Goal: Task Accomplishment & Management: Complete application form

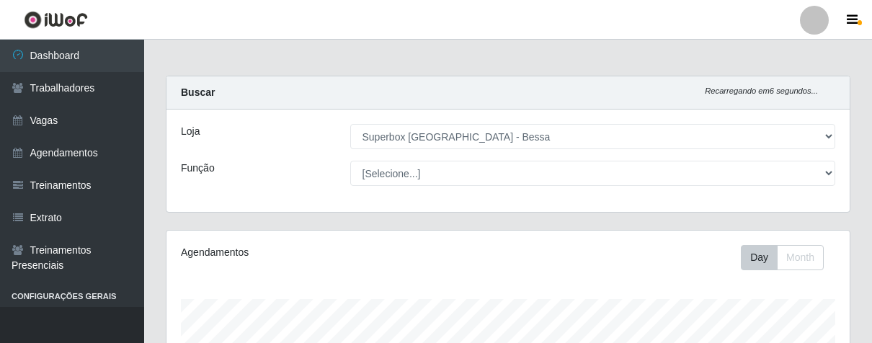
select select "206"
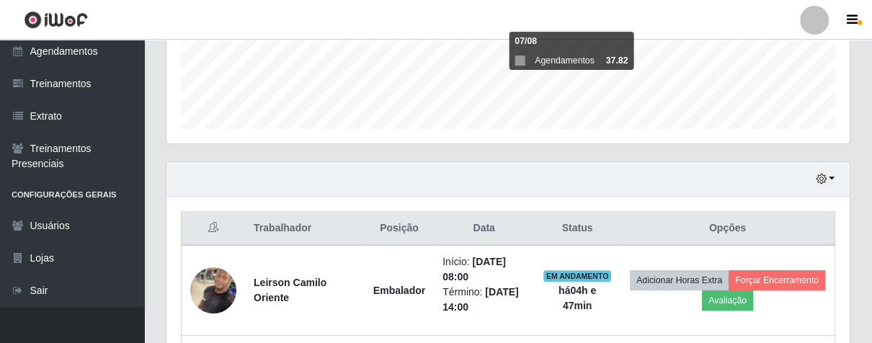
scroll to position [546, 0]
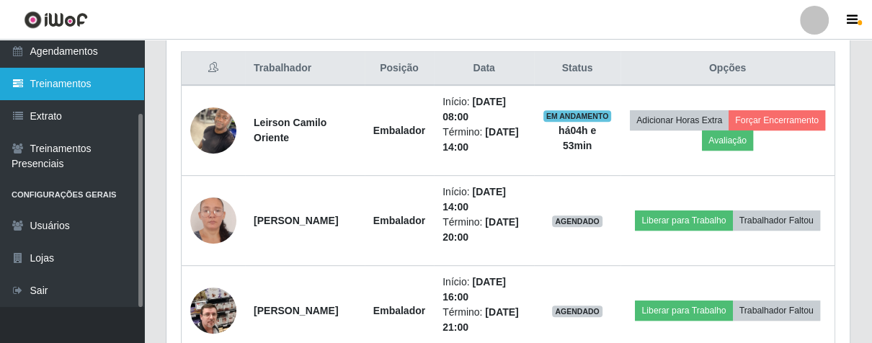
click at [89, 86] on link "Treinamentos" at bounding box center [72, 84] width 144 height 32
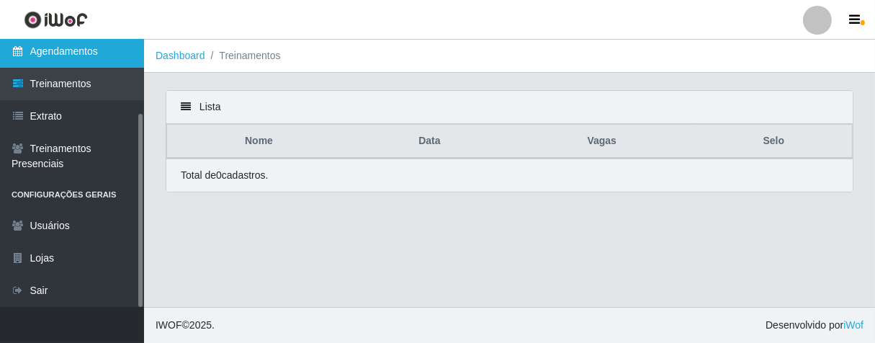
click at [53, 47] on link "Agendamentos" at bounding box center [72, 51] width 144 height 32
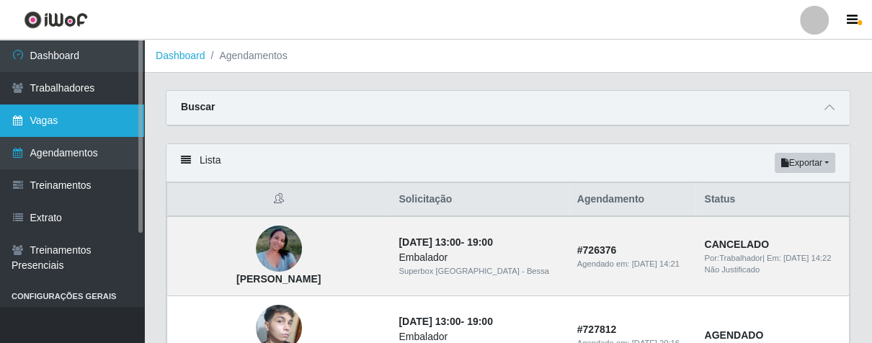
click at [48, 122] on link "Vagas" at bounding box center [72, 120] width 144 height 32
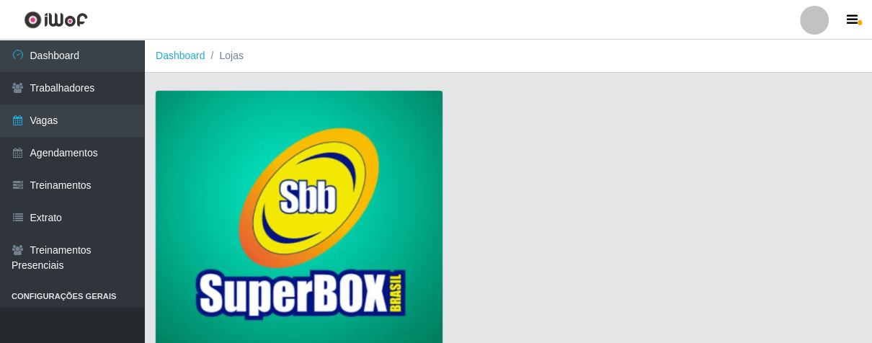
scroll to position [110, 0]
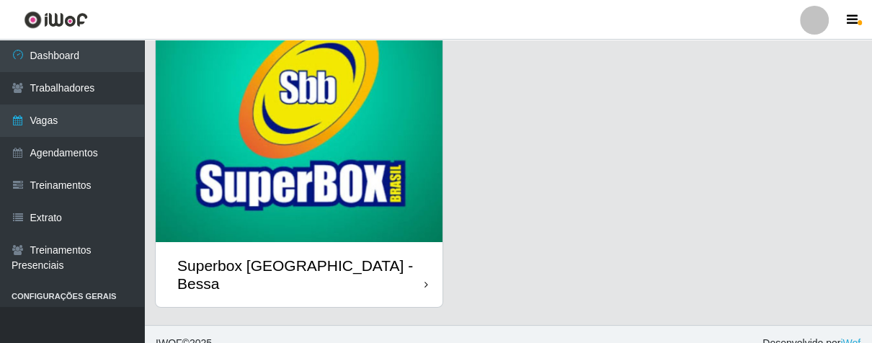
click at [422, 267] on div "Superbox [GEOGRAPHIC_DATA] - Bessa" at bounding box center [299, 274] width 287 height 65
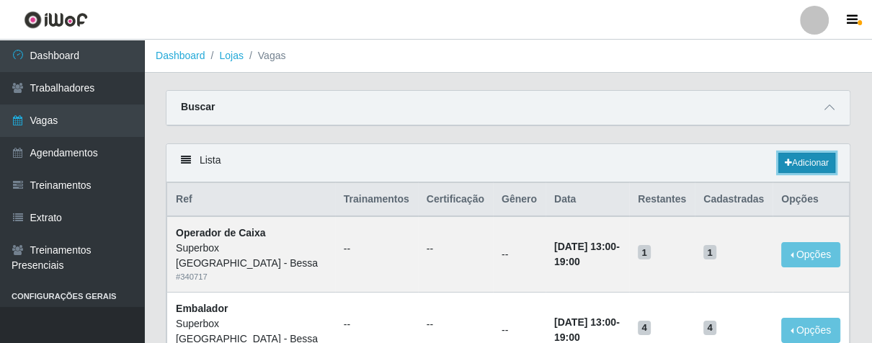
click at [785, 164] on icon at bounding box center [788, 163] width 7 height 9
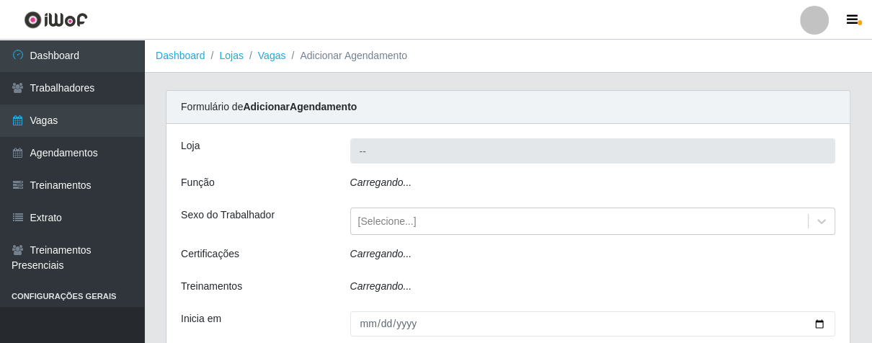
type input "Superbox [GEOGRAPHIC_DATA] - Bessa"
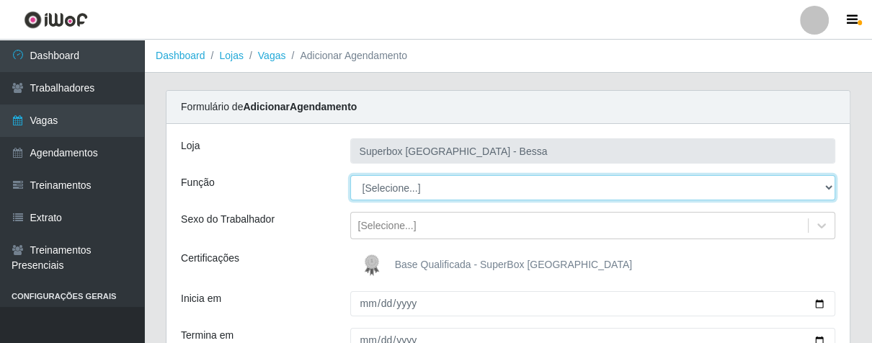
click at [399, 189] on select "[Selecione...] ASG ASG + ASG ++ Embalador Embalador + Embalador ++ Operador de …" at bounding box center [593, 187] width 486 height 25
select select "22"
click at [350, 175] on select "[Selecione...] ASG ASG + ASG ++ Embalador Embalador + Embalador ++ Operador de …" at bounding box center [593, 187] width 486 height 25
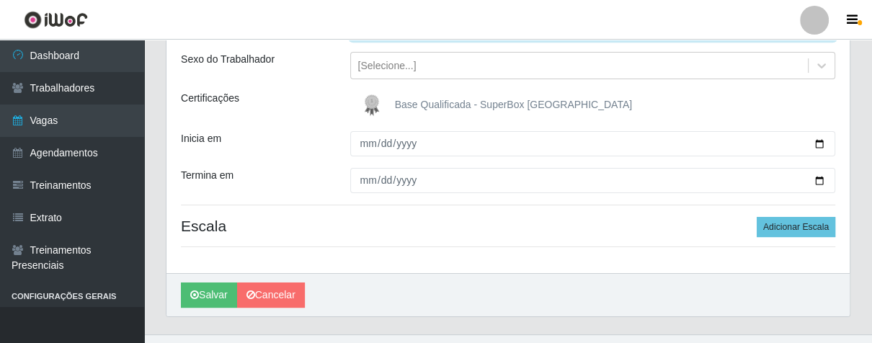
scroll to position [187, 0]
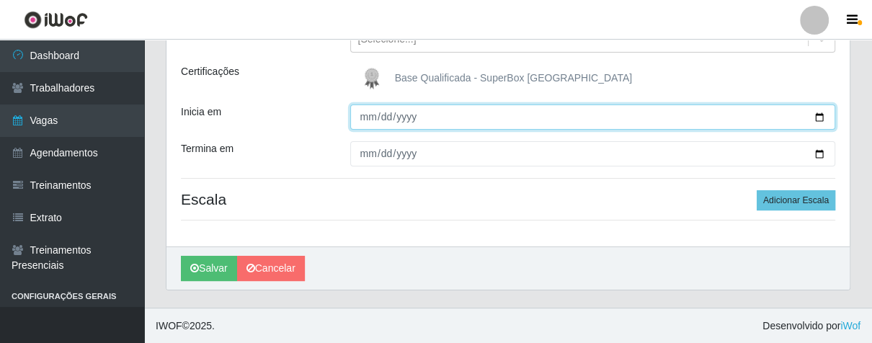
click at [363, 119] on input "Inicia em" at bounding box center [593, 116] width 486 height 25
type input "[DATE]"
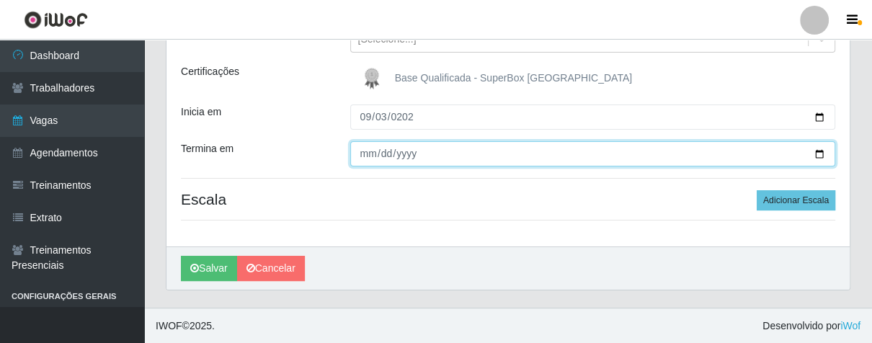
click at [379, 153] on input "Termina em" at bounding box center [593, 153] width 486 height 25
click at [362, 153] on input "Termina em" at bounding box center [593, 153] width 486 height 25
type input "[DATE]"
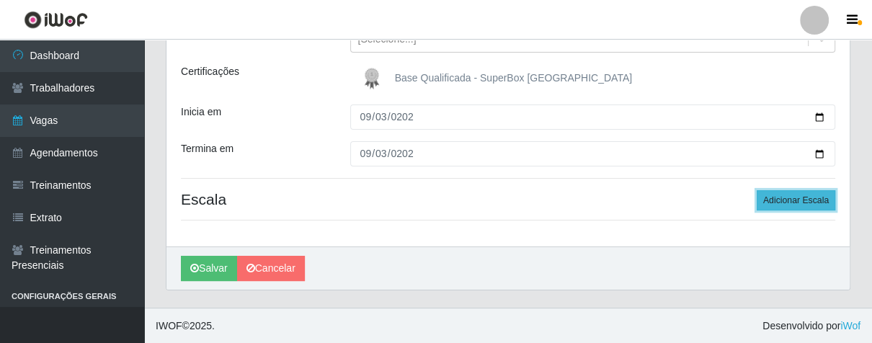
click at [784, 206] on button "Adicionar Escala" at bounding box center [796, 200] width 79 height 20
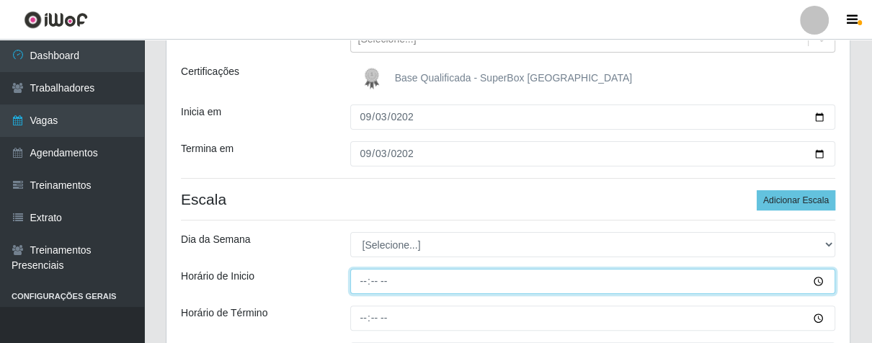
click at [375, 283] on input "Horário de Inicio" at bounding box center [593, 281] width 486 height 25
click at [360, 281] on input "Horário de Inicio" at bounding box center [593, 281] width 486 height 25
type input "14:00"
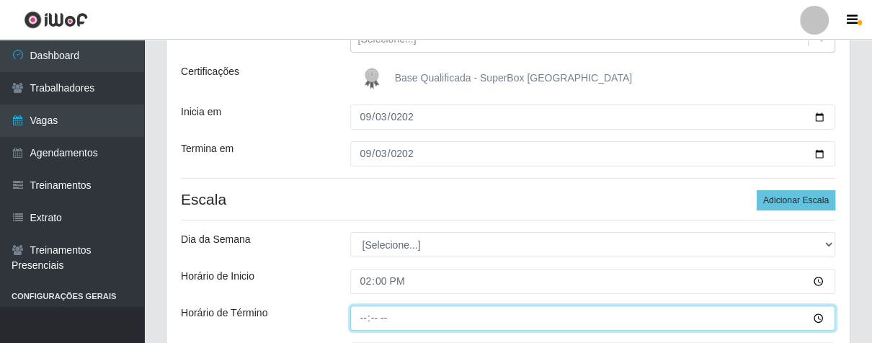
click at [362, 318] on input "Horário de Término" at bounding box center [593, 318] width 486 height 25
type input "21:00"
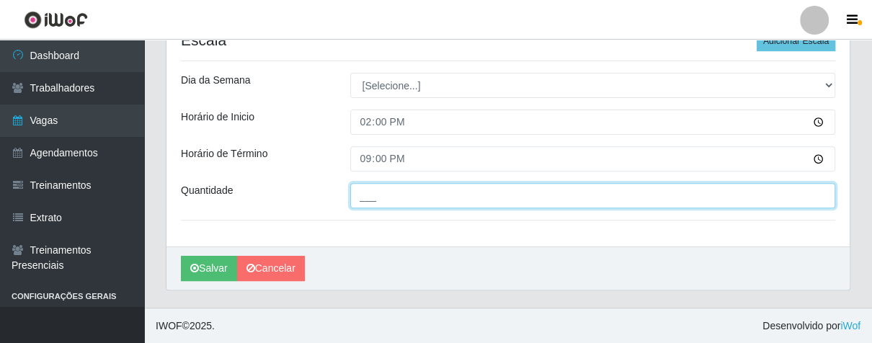
click at [428, 195] on input "___" at bounding box center [593, 195] width 486 height 25
type input "01_"
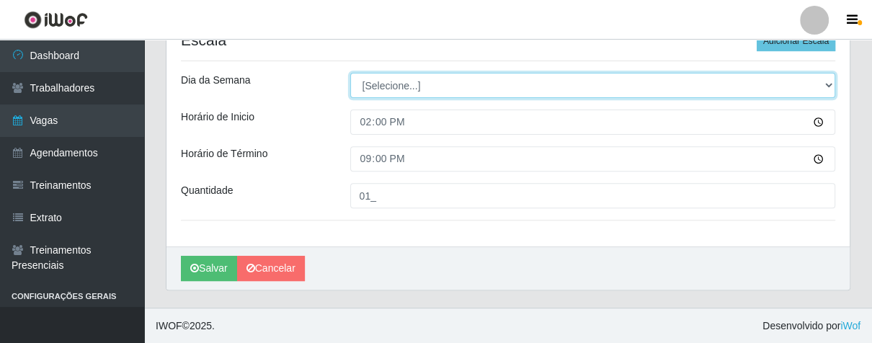
click at [398, 82] on select "[Selecione...] Segunda Terça Quarta Quinta Sexta Sábado Domingo" at bounding box center [593, 85] width 486 height 25
select select "3"
click at [350, 73] on select "[Selecione...] Segunda Terça Quarta Quinta Sexta Sábado Domingo" at bounding box center [593, 85] width 486 height 25
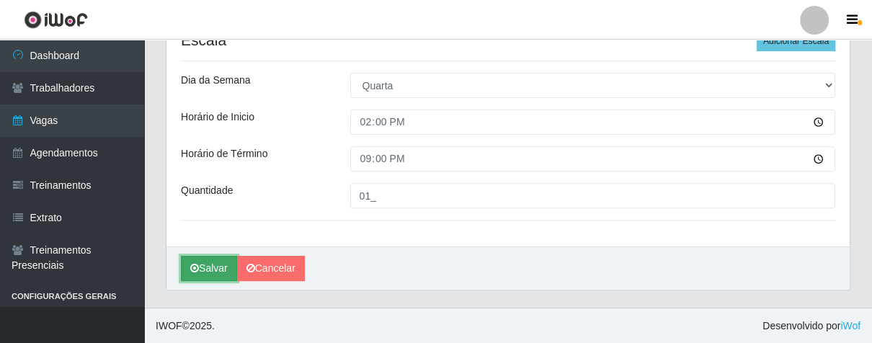
click at [205, 269] on button "Salvar" at bounding box center [209, 268] width 56 height 25
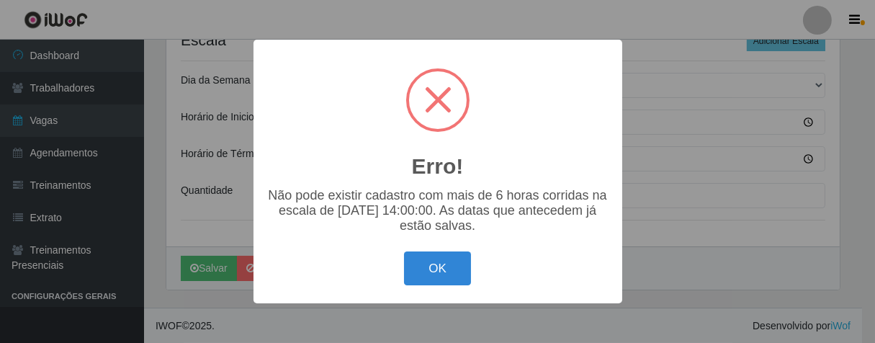
drag, startPoint x: 429, startPoint y: 270, endPoint x: 414, endPoint y: 244, distance: 30.3
click at [427, 269] on button "OK" at bounding box center [437, 268] width 67 height 34
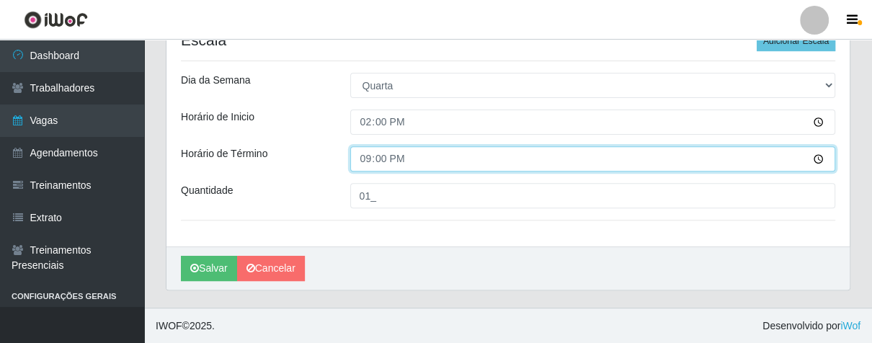
click at [390, 158] on input "21:00" at bounding box center [593, 158] width 486 height 25
type input "20:00"
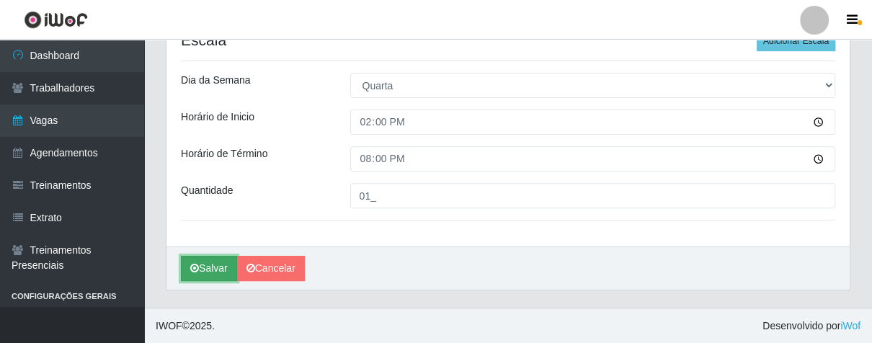
click at [223, 270] on button "Salvar" at bounding box center [209, 268] width 56 height 25
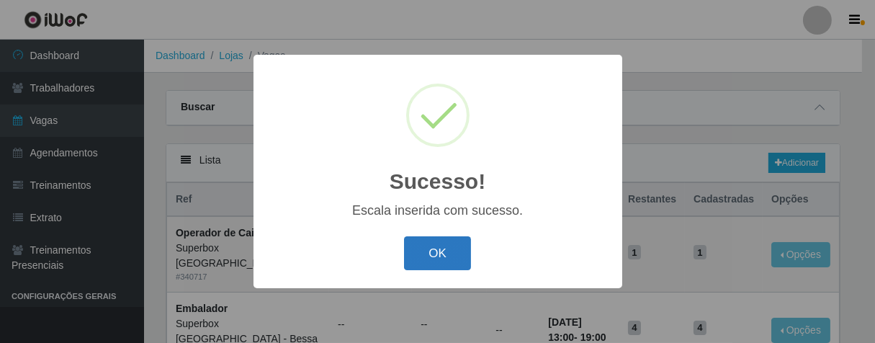
click at [430, 252] on button "OK" at bounding box center [437, 253] width 67 height 34
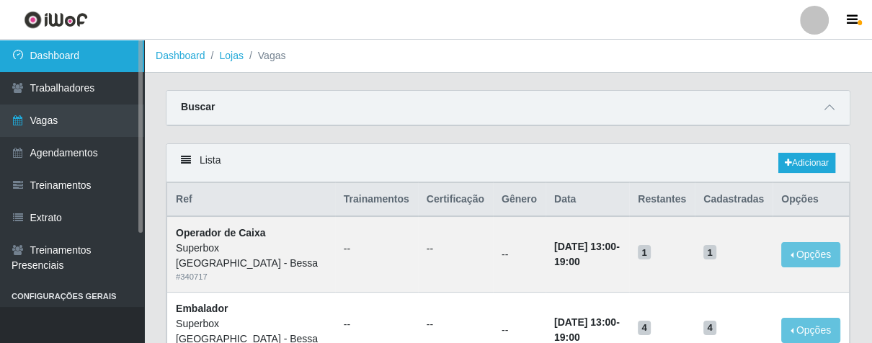
click at [93, 51] on link "Dashboard" at bounding box center [72, 56] width 144 height 32
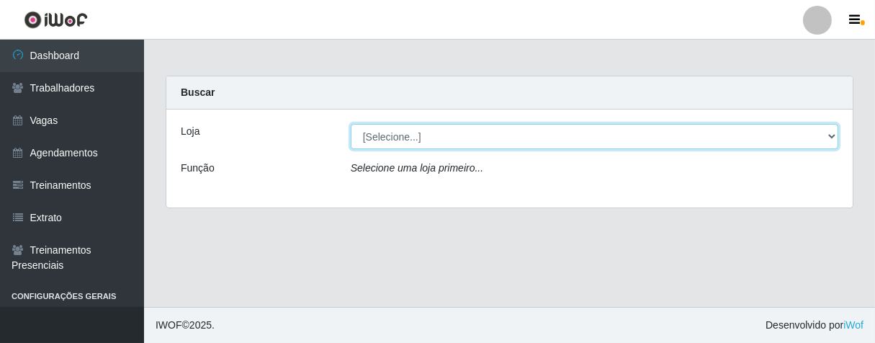
click at [836, 133] on select "[Selecione...] Superbox [GEOGRAPHIC_DATA] - Bessa" at bounding box center [595, 136] width 488 height 25
select select "206"
click at [351, 124] on select "[Selecione...] Superbox [GEOGRAPHIC_DATA] - Bessa" at bounding box center [595, 136] width 488 height 25
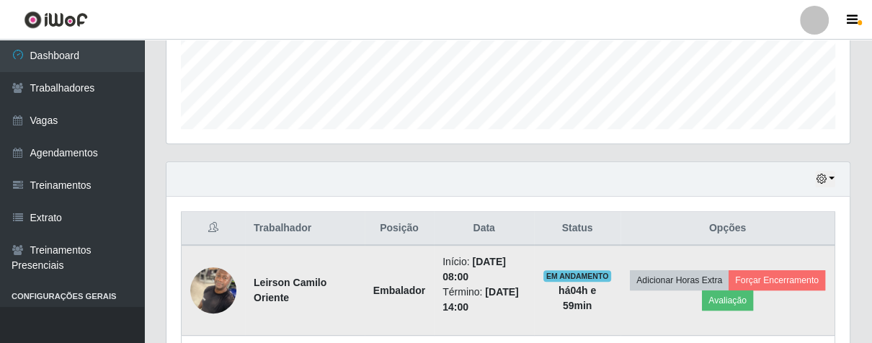
scroll to position [466, 0]
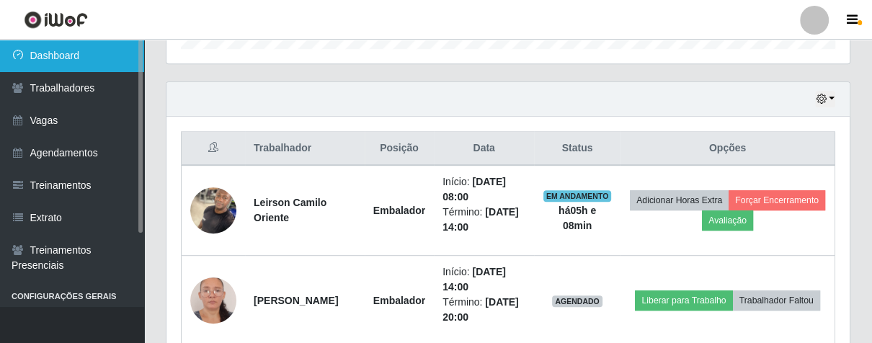
click at [79, 49] on link "Dashboard" at bounding box center [72, 56] width 144 height 32
click at [79, 53] on link "Dashboard" at bounding box center [72, 56] width 144 height 32
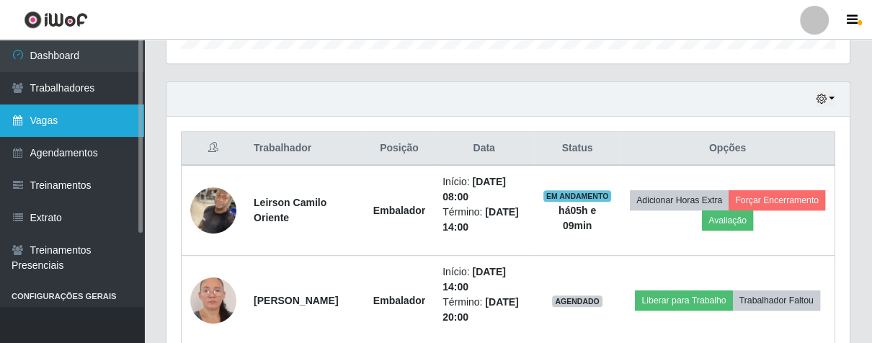
click at [61, 118] on link "Vagas" at bounding box center [72, 120] width 144 height 32
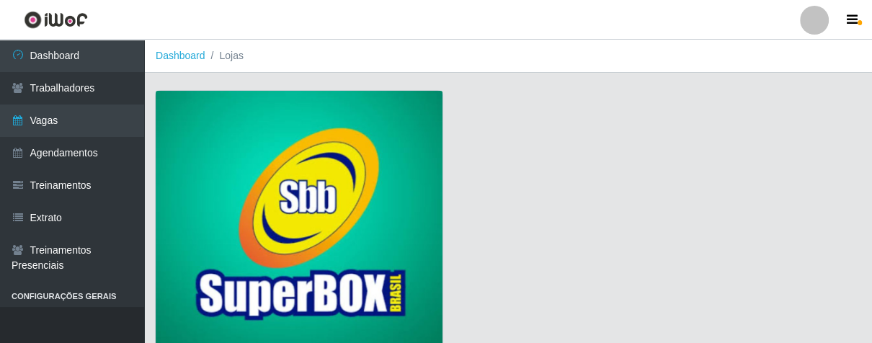
scroll to position [110, 0]
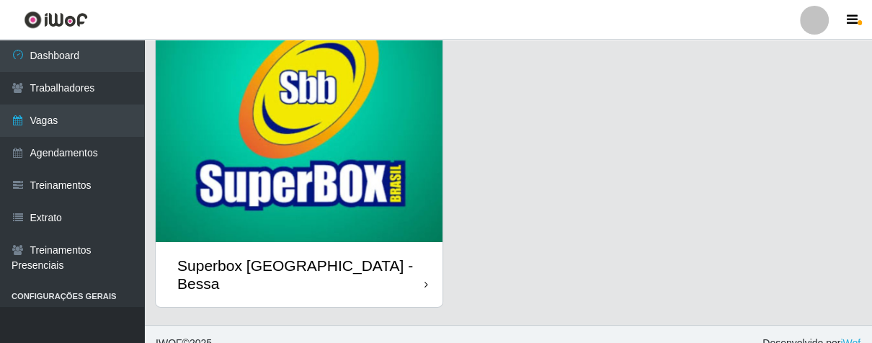
click at [424, 280] on icon at bounding box center [426, 285] width 4 height 10
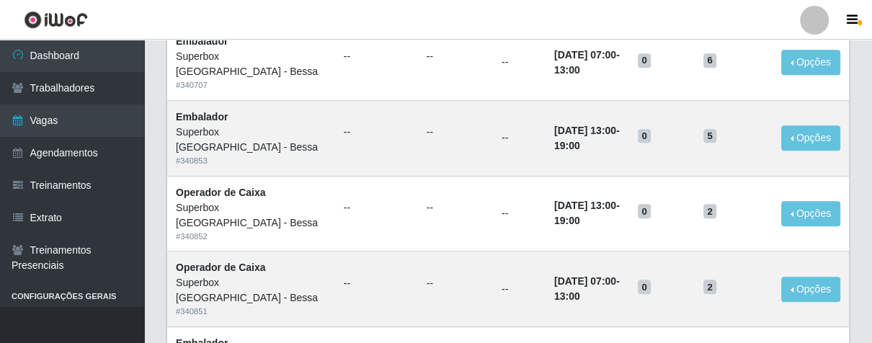
scroll to position [1041, 0]
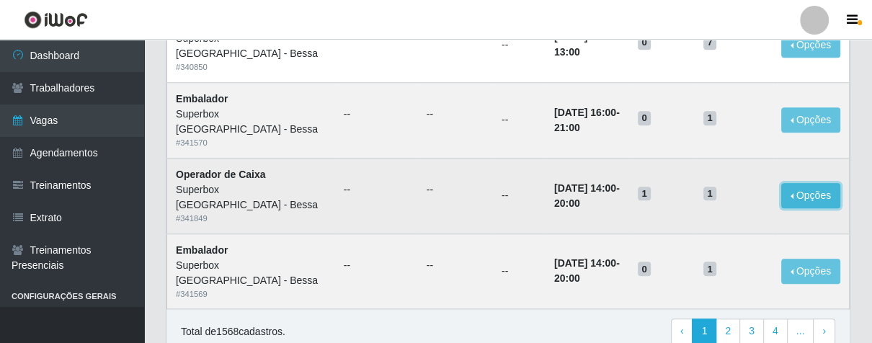
click at [796, 196] on button "Opções" at bounding box center [810, 195] width 59 height 25
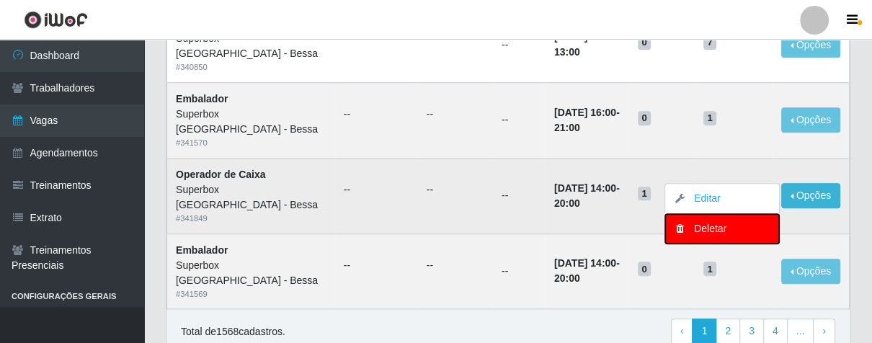
click at [736, 230] on div "Deletar" at bounding box center [721, 228] width 85 height 15
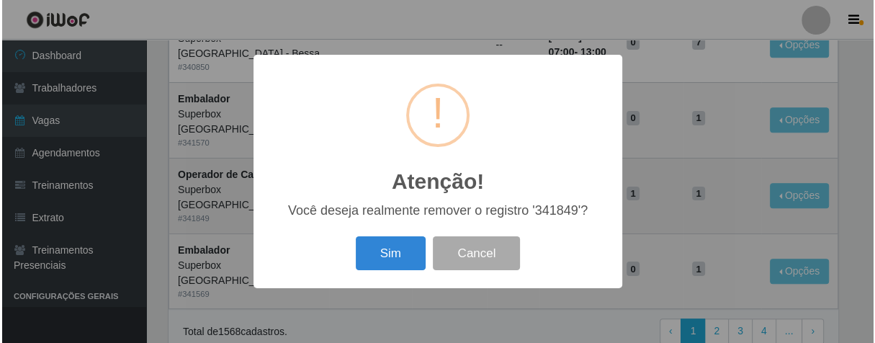
scroll to position [889, 0]
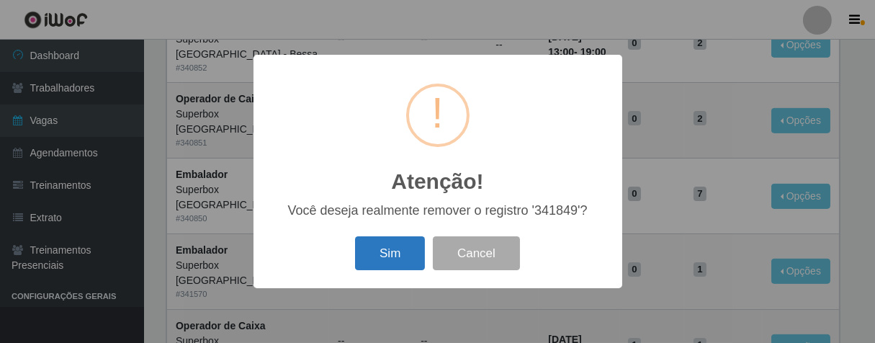
click at [414, 252] on button "Sim" at bounding box center [390, 253] width 70 height 34
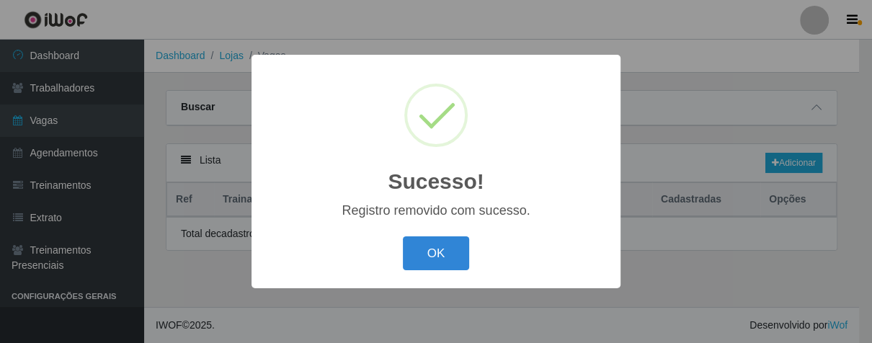
scroll to position [0, 0]
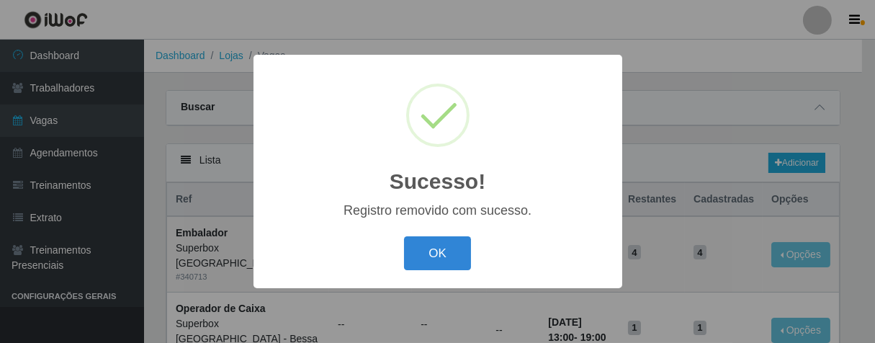
click at [414, 252] on button "OK" at bounding box center [437, 253] width 67 height 34
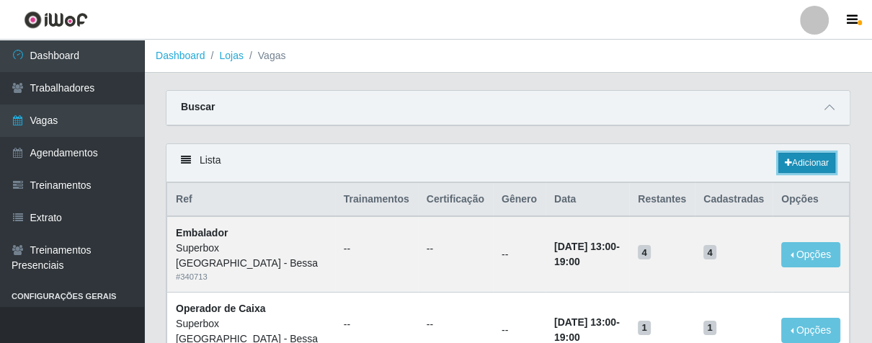
click at [785, 162] on icon at bounding box center [788, 163] width 7 height 9
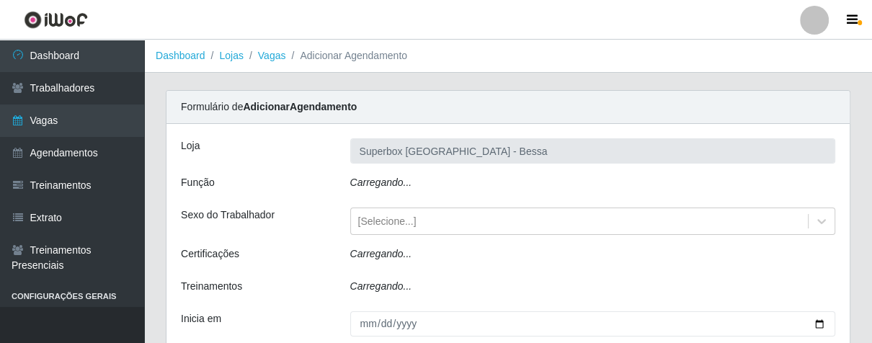
type input "Superbox [GEOGRAPHIC_DATA] - Bessa"
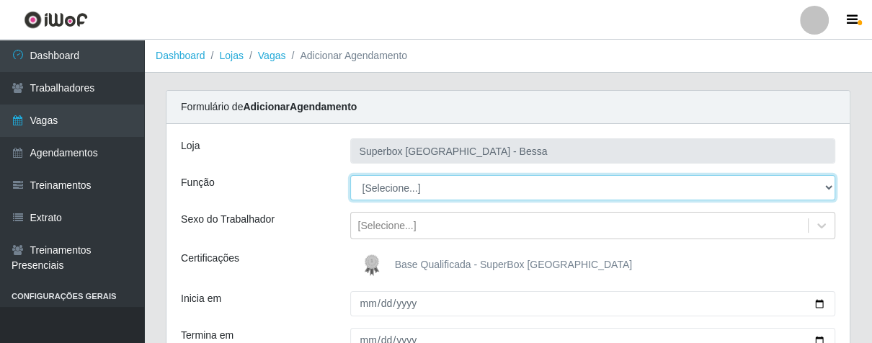
click at [375, 192] on select "[Selecione...] ASG ASG + ASG ++ Embalador Embalador + Embalador ++ Operador de …" at bounding box center [593, 187] width 486 height 25
select select "22"
click at [350, 175] on select "[Selecione...] ASG ASG + ASG ++ Embalador Embalador + Embalador ++ Operador de …" at bounding box center [593, 187] width 486 height 25
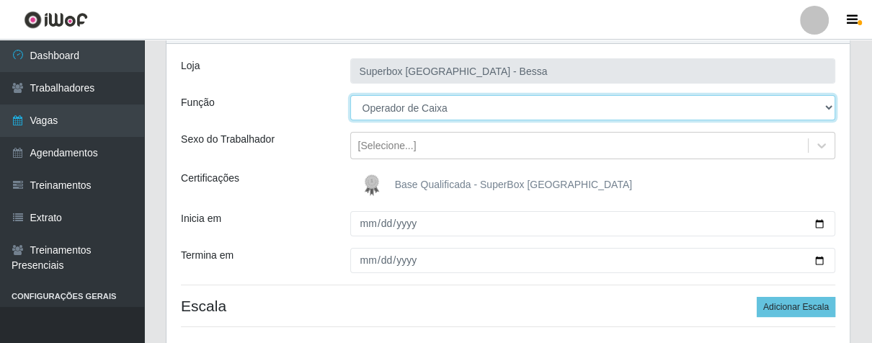
scroll to position [160, 0]
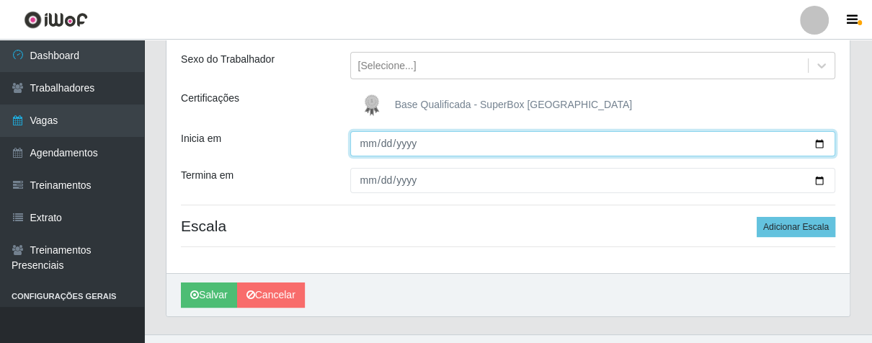
click at [363, 148] on input "Inicia em" at bounding box center [593, 143] width 486 height 25
type input "[DATE]"
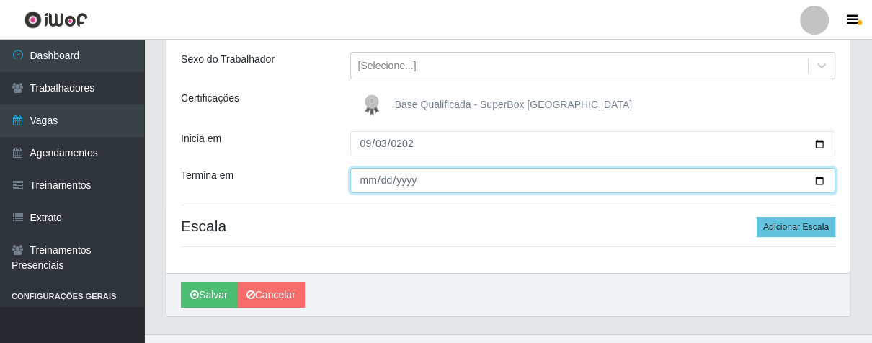
click at [360, 180] on input "Termina em" at bounding box center [593, 180] width 486 height 25
type input "[DATE]"
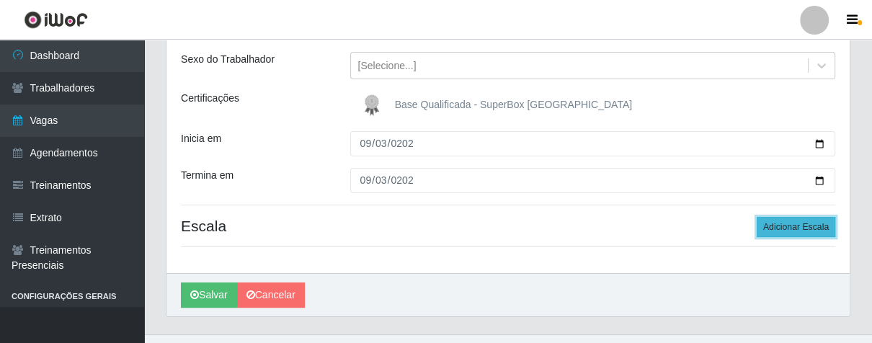
click at [819, 223] on button "Adicionar Escala" at bounding box center [796, 227] width 79 height 20
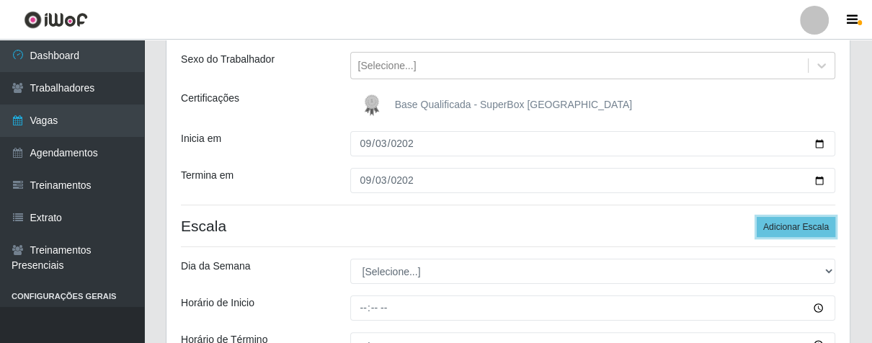
scroll to position [320, 0]
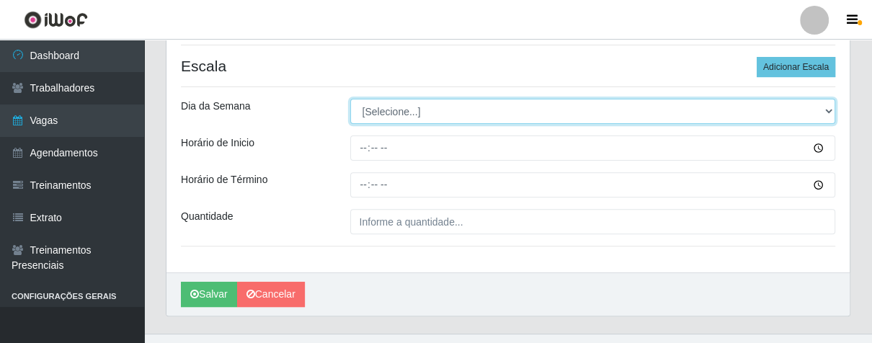
click at [388, 114] on select "[Selecione...] Segunda Terça Quarta Quinta Sexta Sábado Domingo" at bounding box center [593, 111] width 486 height 25
select select "3"
click at [350, 99] on select "[Selecione...] Segunda Terça Quarta Quinta Sexta Sábado Domingo" at bounding box center [593, 111] width 486 height 25
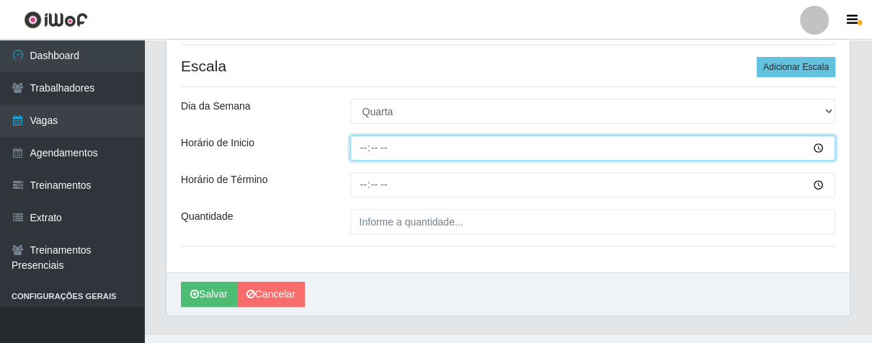
click at [367, 148] on input "Horário de Inicio" at bounding box center [593, 147] width 486 height 25
type input "15:00"
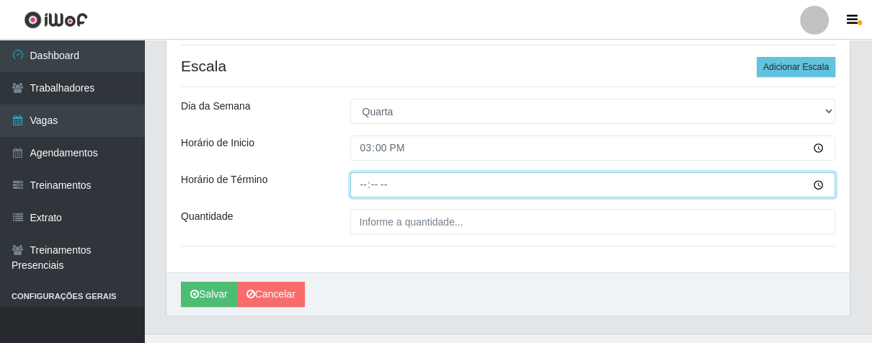
click at [364, 183] on input "Horário de Término" at bounding box center [593, 184] width 486 height 25
type input "21:00"
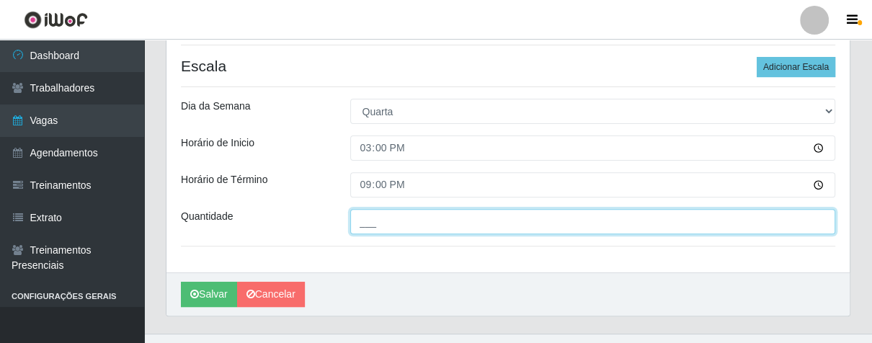
click at [415, 223] on input "___" at bounding box center [593, 221] width 486 height 25
type input "01_"
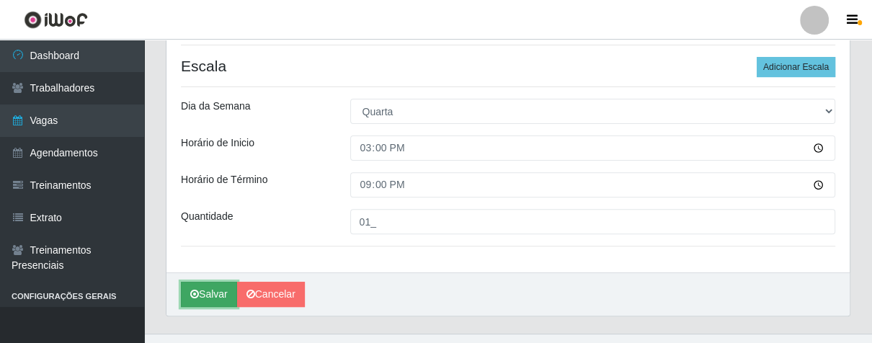
click at [218, 288] on button "Salvar" at bounding box center [209, 294] width 56 height 25
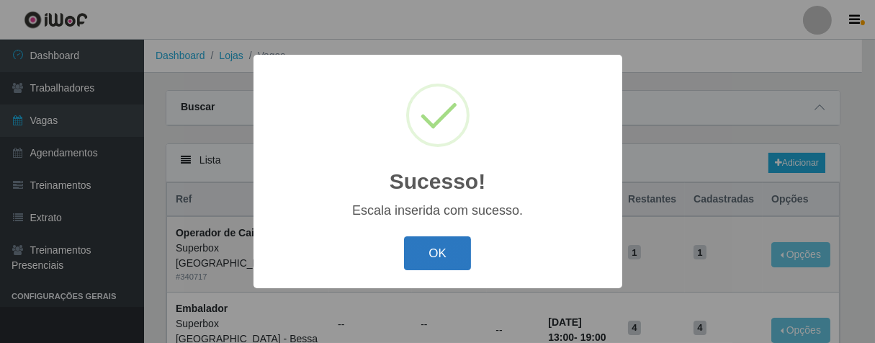
click at [450, 253] on button "OK" at bounding box center [437, 253] width 67 height 34
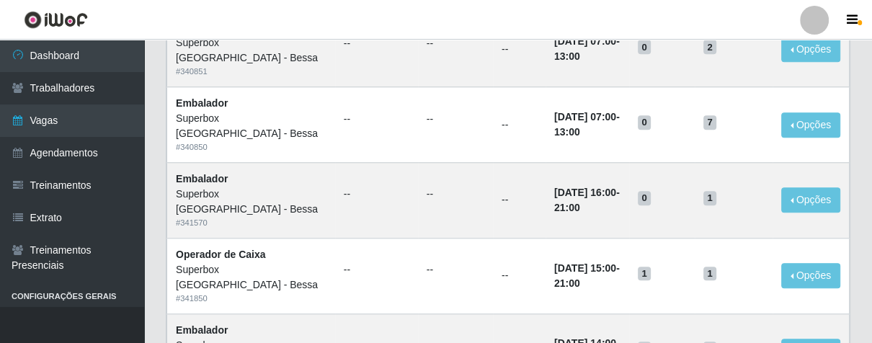
scroll to position [1102, 0]
